Goal: Transaction & Acquisition: Book appointment/travel/reservation

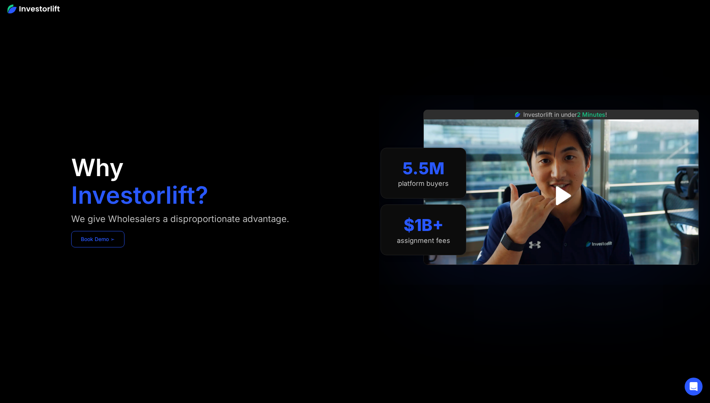
drag, startPoint x: 267, startPoint y: 300, endPoint x: 163, endPoint y: 256, distance: 112.5
click at [125, 247] on link "Book Demo ➢" at bounding box center [97, 239] width 53 height 16
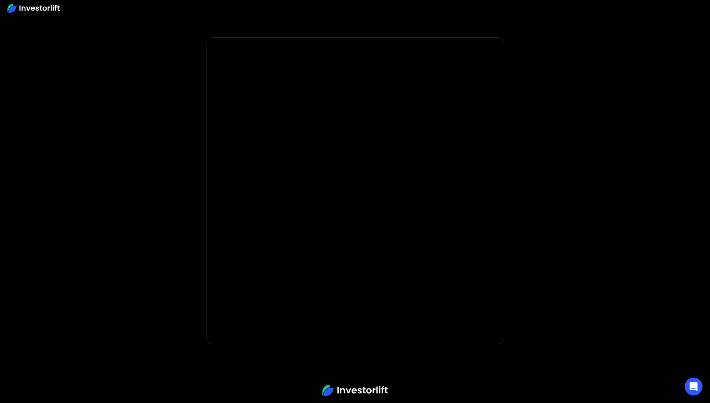
click at [552, 207] on body "* Important: Investorlift requires a minimum investment of $2,000 to join. * * …" at bounding box center [355, 223] width 710 height 446
drag, startPoint x: 551, startPoint y: 208, endPoint x: 677, endPoint y: 126, distance: 150.1
click at [677, 126] on body "* Important: Investorlift requires a minimum investment of $2,000 to join. * * …" at bounding box center [355, 223] width 710 height 446
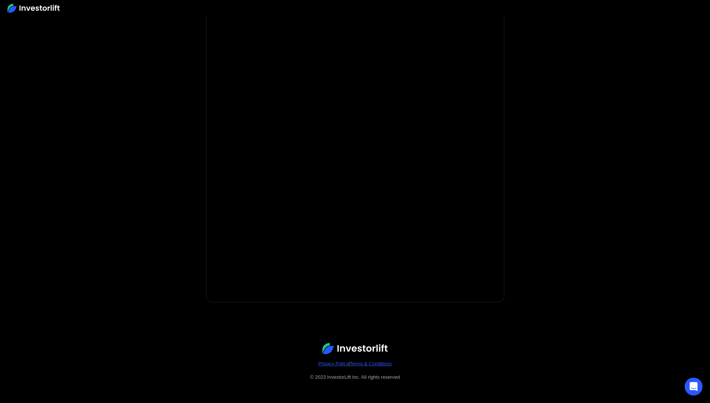
scroll to position [44, 0]
click at [689, 390] on div "Open Intercom Messenger" at bounding box center [694, 387] width 20 height 20
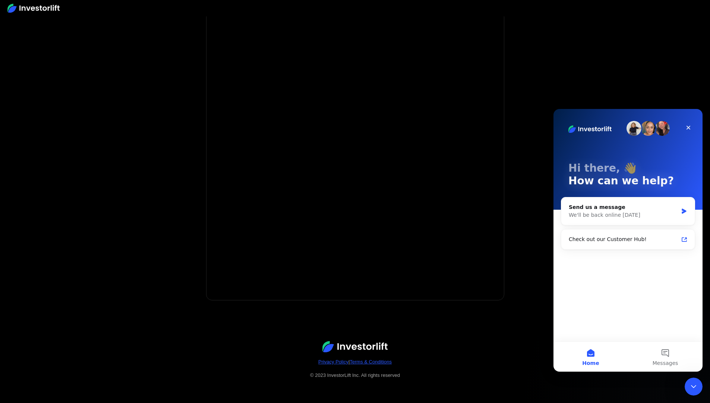
scroll to position [0, 0]
click at [685, 129] on div "Close" at bounding box center [688, 127] width 13 height 13
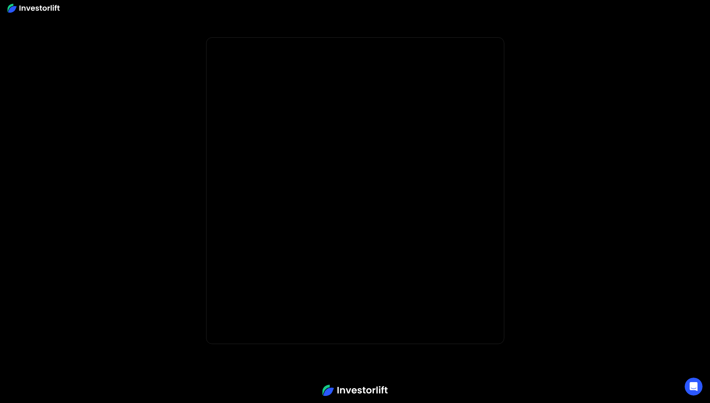
click at [40, 183] on body "* Important: Investorlift requires a minimum investment of $2,000 to join. * * …" at bounding box center [355, 223] width 710 height 446
